Goal: Task Accomplishment & Management: Use online tool/utility

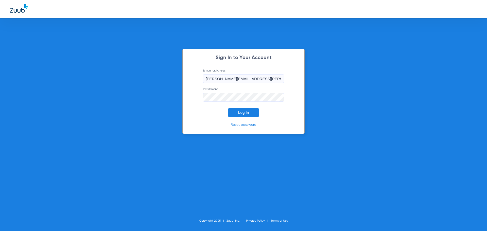
click at [249, 113] on button "Log In" at bounding box center [243, 112] width 31 height 9
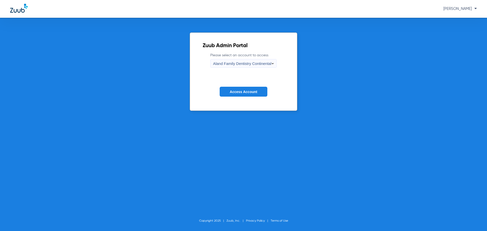
click at [241, 62] on span "Aland Family Dentistry Continental" at bounding box center [242, 63] width 58 height 4
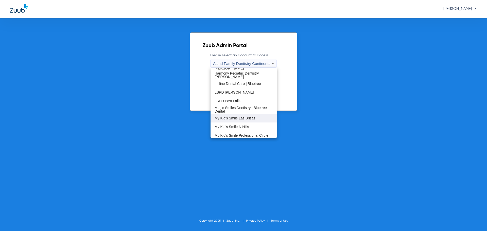
scroll to position [104, 0]
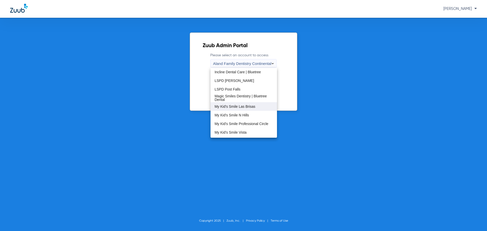
click at [243, 107] on span "My Kid's Smile Las Brisas" at bounding box center [234, 107] width 41 height 4
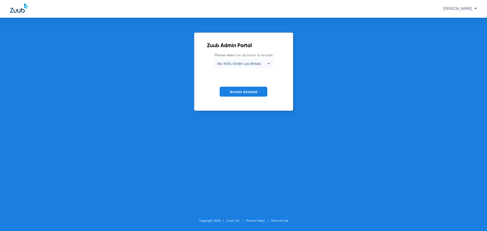
click at [248, 89] on button "Access Account" at bounding box center [244, 92] width 48 height 10
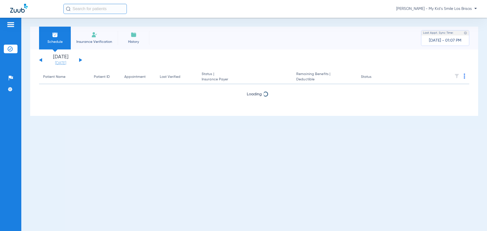
click at [67, 65] on link "[DATE]" at bounding box center [60, 63] width 30 height 5
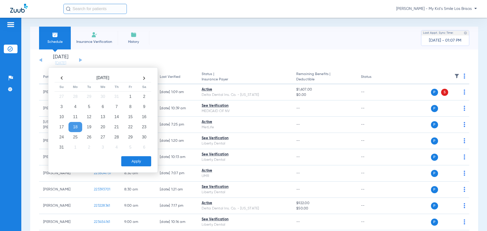
drag, startPoint x: 119, startPoint y: 126, endPoint x: 124, endPoint y: 132, distance: 7.5
click at [120, 127] on td "21" at bounding box center [117, 127] width 14 height 10
click at [138, 162] on button "Apply" at bounding box center [136, 161] width 30 height 10
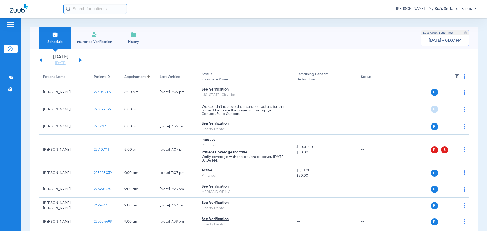
click at [454, 75] on img at bounding box center [456, 76] width 5 height 5
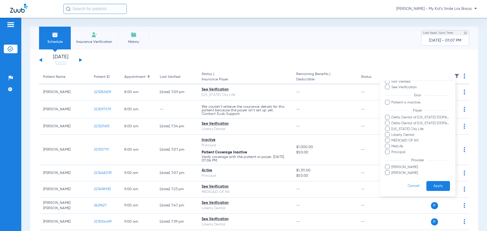
scroll to position [35, 0]
click at [390, 134] on label "Liberty Dental" at bounding box center [417, 134] width 65 height 5
click at [392, 138] on input "Liberty Dental" at bounding box center [392, 138] width 0 height 0
click at [431, 188] on button "Apply" at bounding box center [438, 186] width 24 height 10
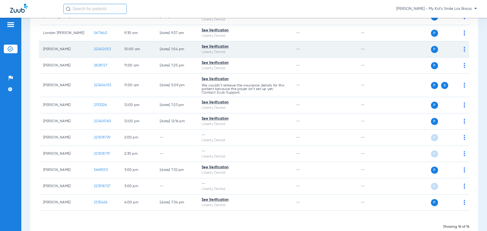
scroll to position [152, 0]
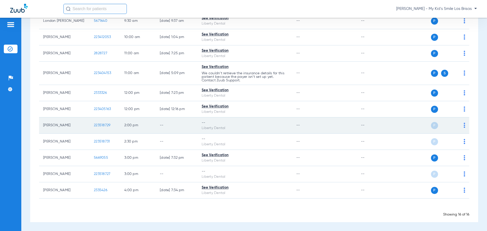
click at [463, 125] on img at bounding box center [464, 125] width 2 height 5
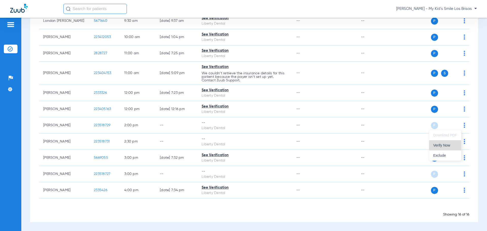
click at [451, 147] on span "Verify Now" at bounding box center [445, 145] width 24 height 4
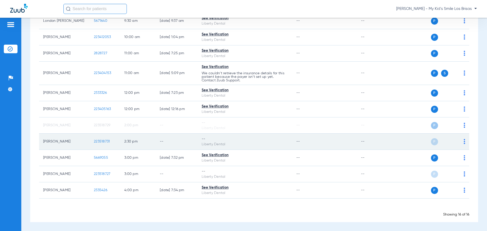
click at [463, 142] on img at bounding box center [464, 141] width 2 height 5
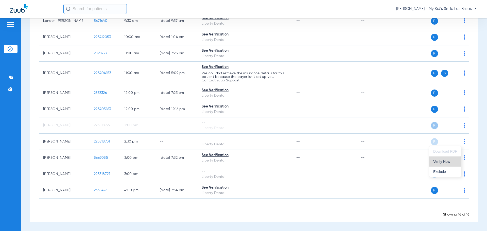
click at [451, 161] on span "Verify Now" at bounding box center [445, 162] width 24 height 4
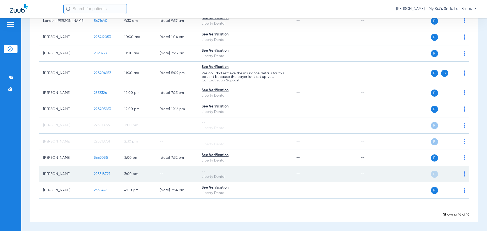
click at [463, 172] on img at bounding box center [464, 173] width 2 height 5
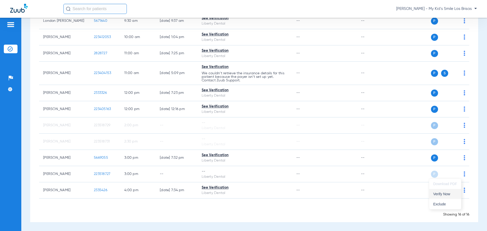
click at [446, 195] on span "Verify Now" at bounding box center [445, 194] width 24 height 4
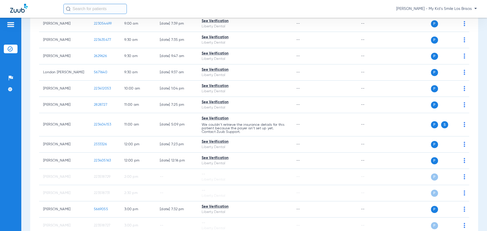
scroll to position [0, 0]
